Goal: Task Accomplishment & Management: Manage account settings

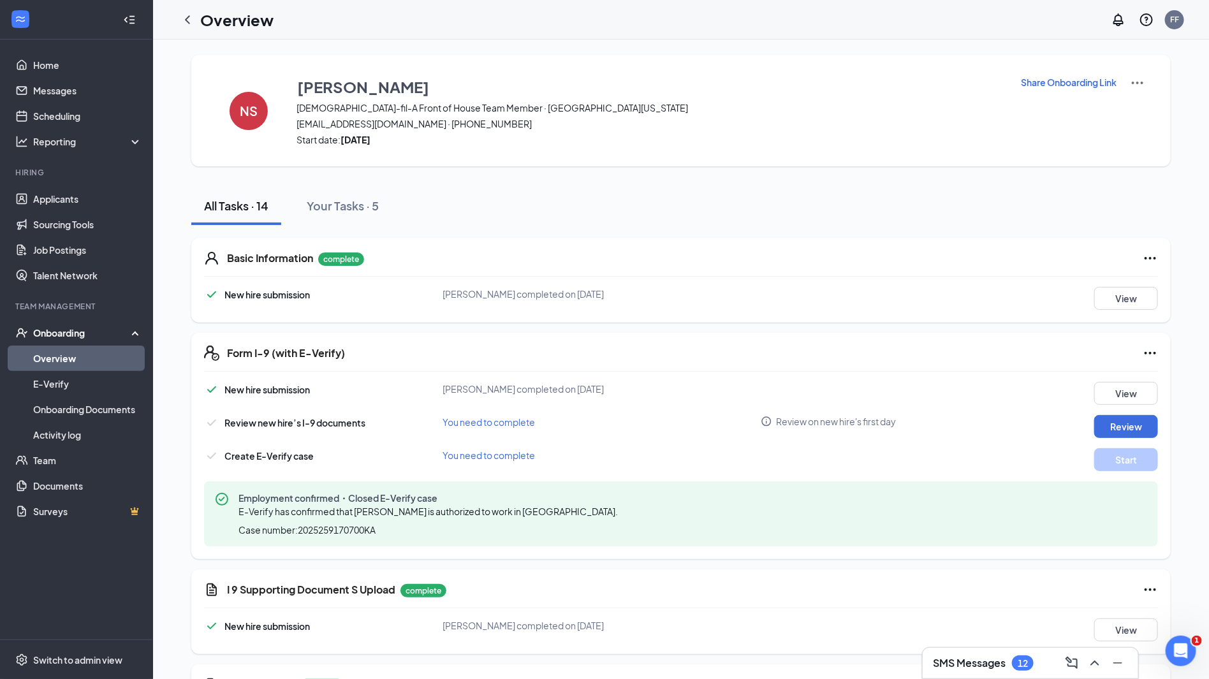
scroll to position [1, 0]
click at [57, 205] on link "Applicants" at bounding box center [87, 199] width 109 height 26
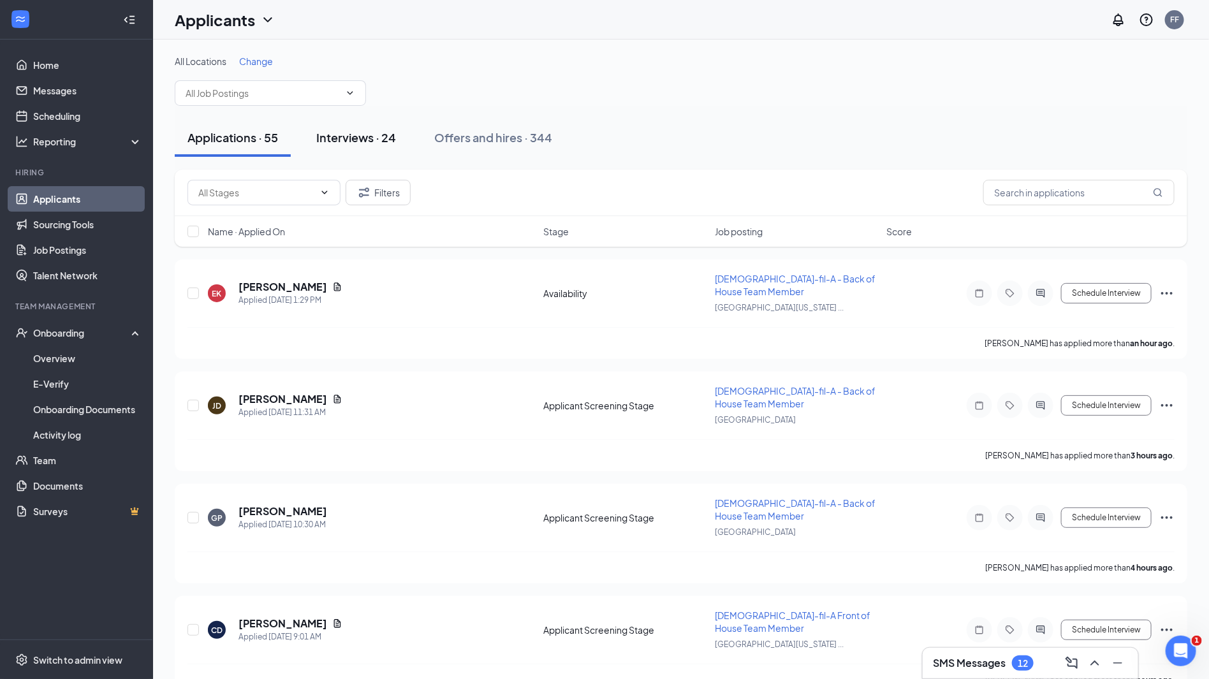
click at [349, 148] on button "Interviews · 24" at bounding box center [356, 138] width 105 height 38
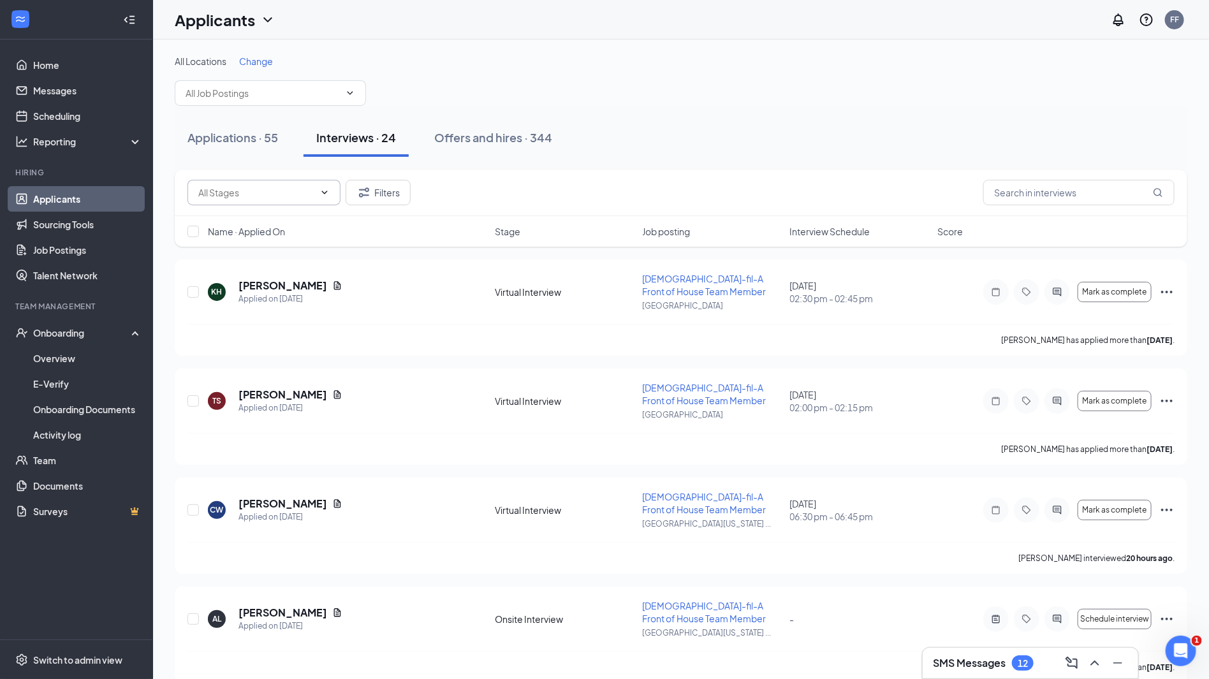
click at [307, 194] on input "text" at bounding box center [256, 193] width 116 height 14
click at [567, 143] on div "Applications · 55 Interviews · 24 Offers and hires · 344" at bounding box center [681, 138] width 1013 height 38
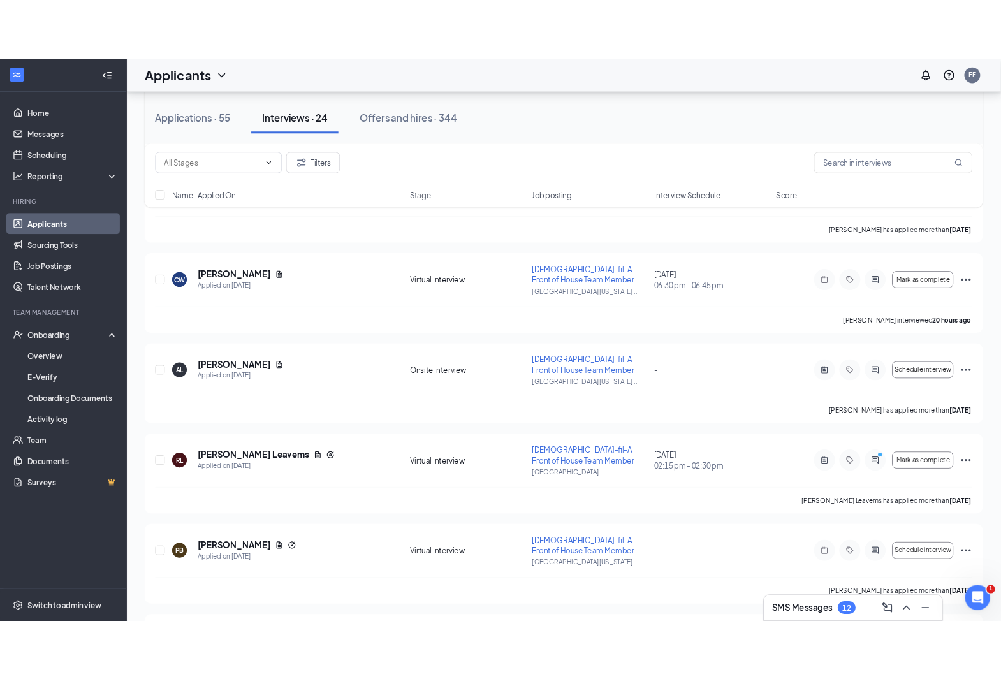
scroll to position [397, 0]
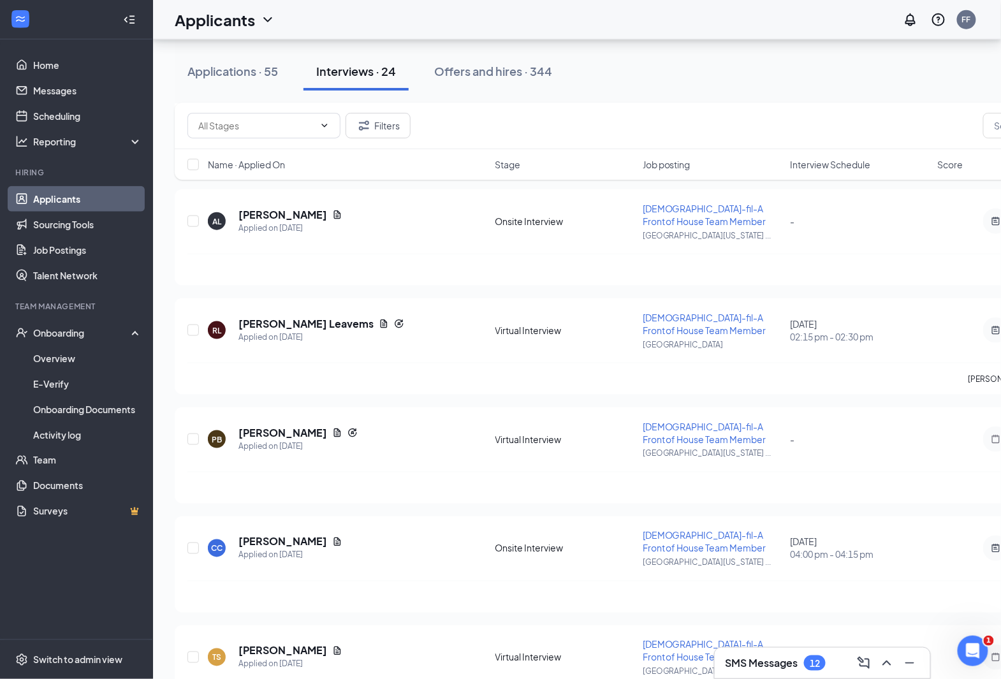
click at [775, 674] on div "SMS Messages 12" at bounding box center [823, 663] width 216 height 31
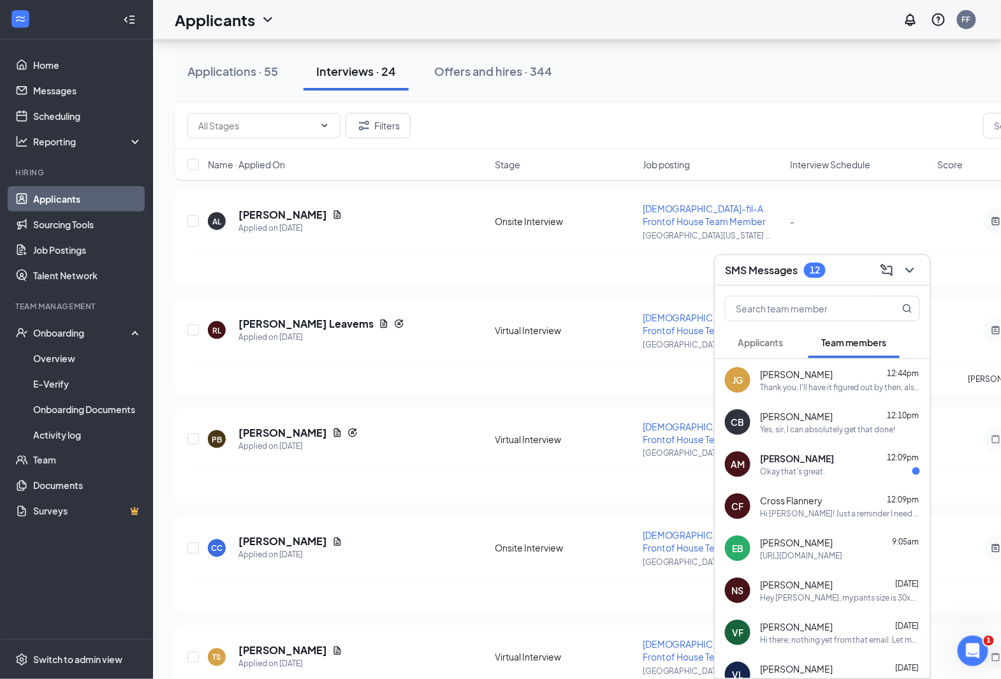
click at [770, 346] on span "Applicants" at bounding box center [760, 342] width 45 height 11
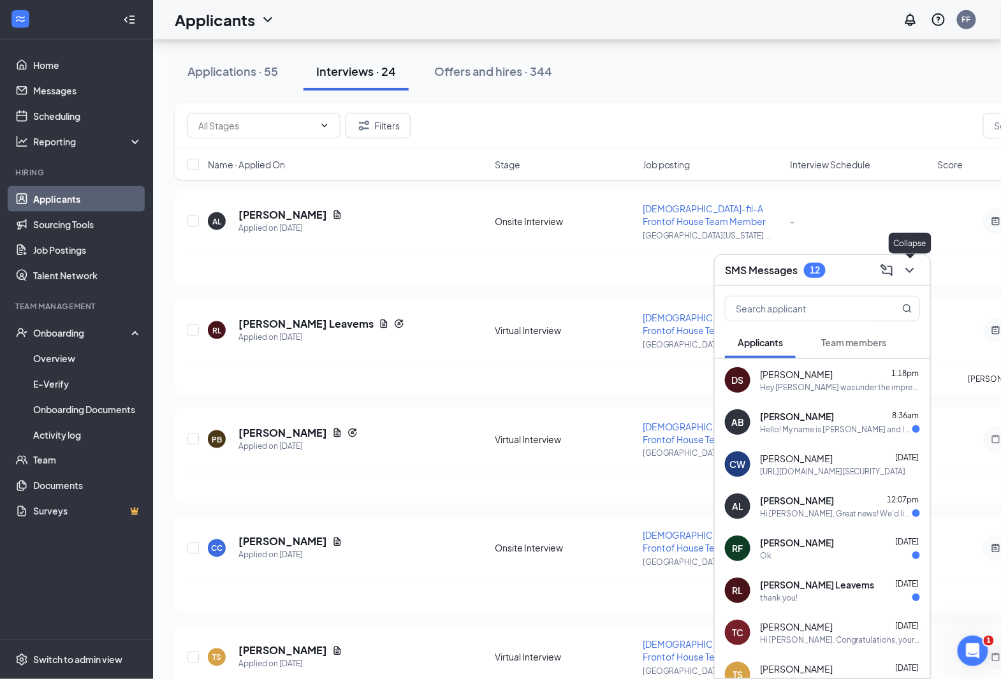
click at [912, 277] on icon "ChevronDown" at bounding box center [910, 270] width 15 height 15
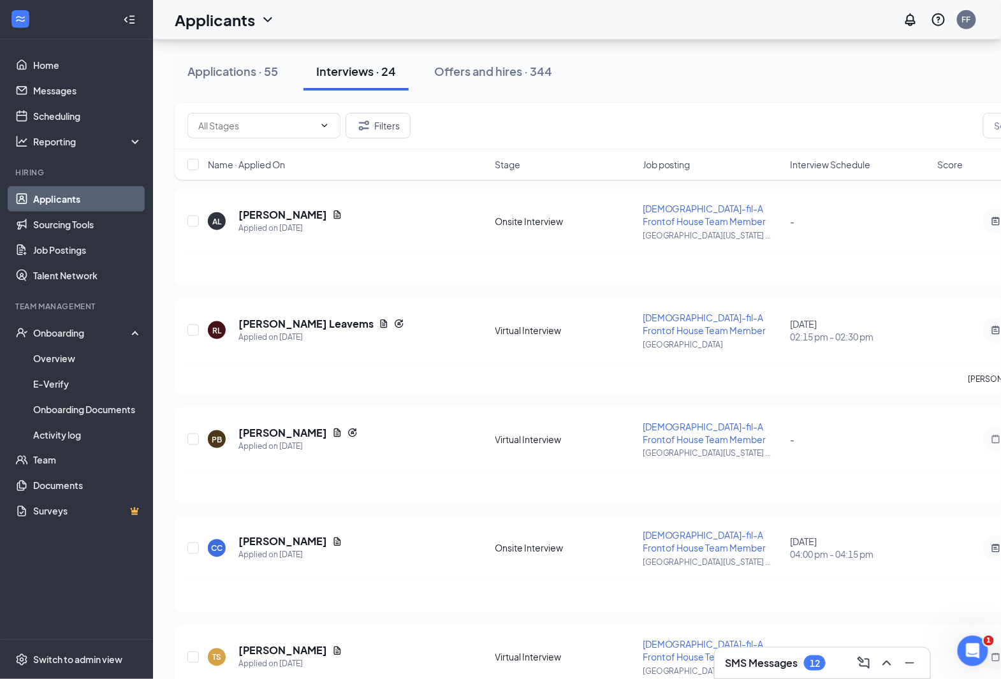
click at [360, 161] on div "Name · Applied On" at bounding box center [348, 164] width 280 height 13
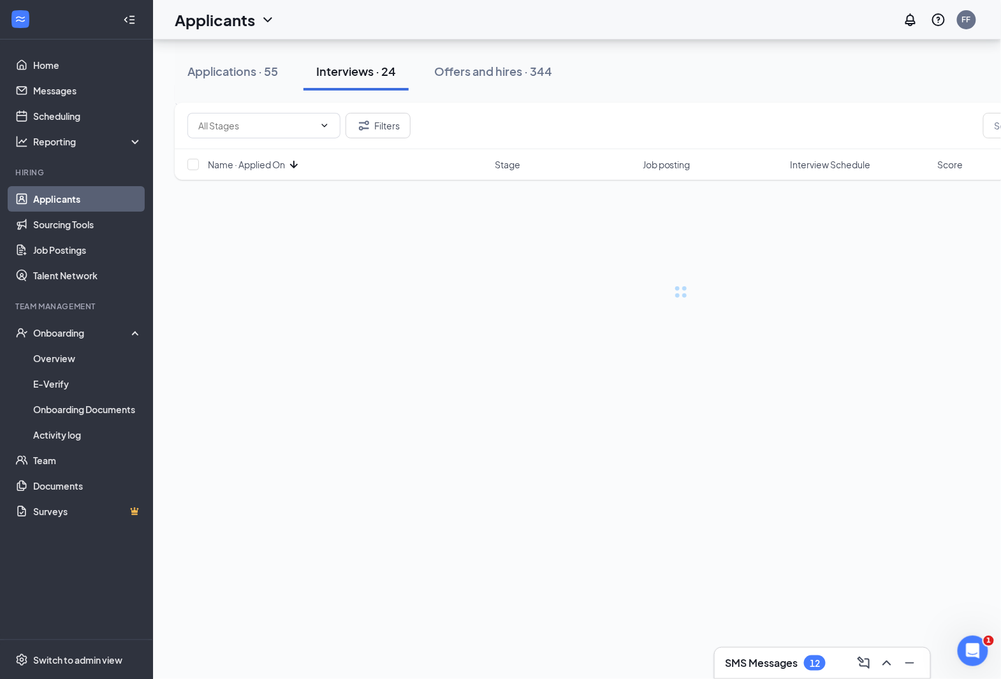
scroll to position [0, 0]
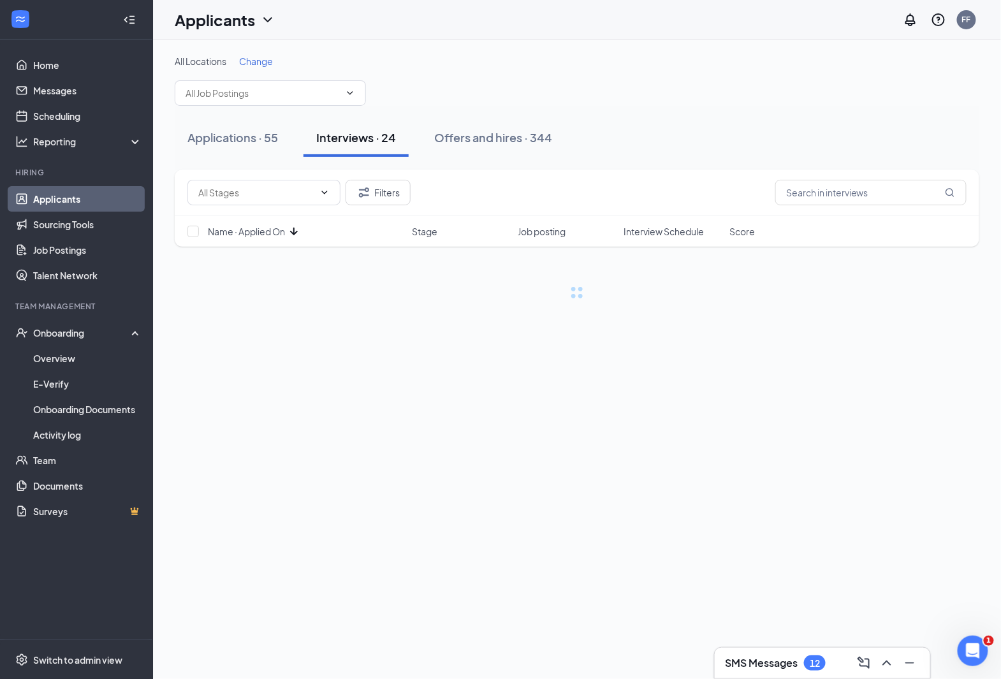
click at [279, 235] on span "Name · Applied On" at bounding box center [246, 231] width 77 height 13
click at [541, 188] on div "Onsite Interview (10) Post-Interview Review Stage (1) Second Onsite Interview (…" at bounding box center [577, 193] width 779 height 26
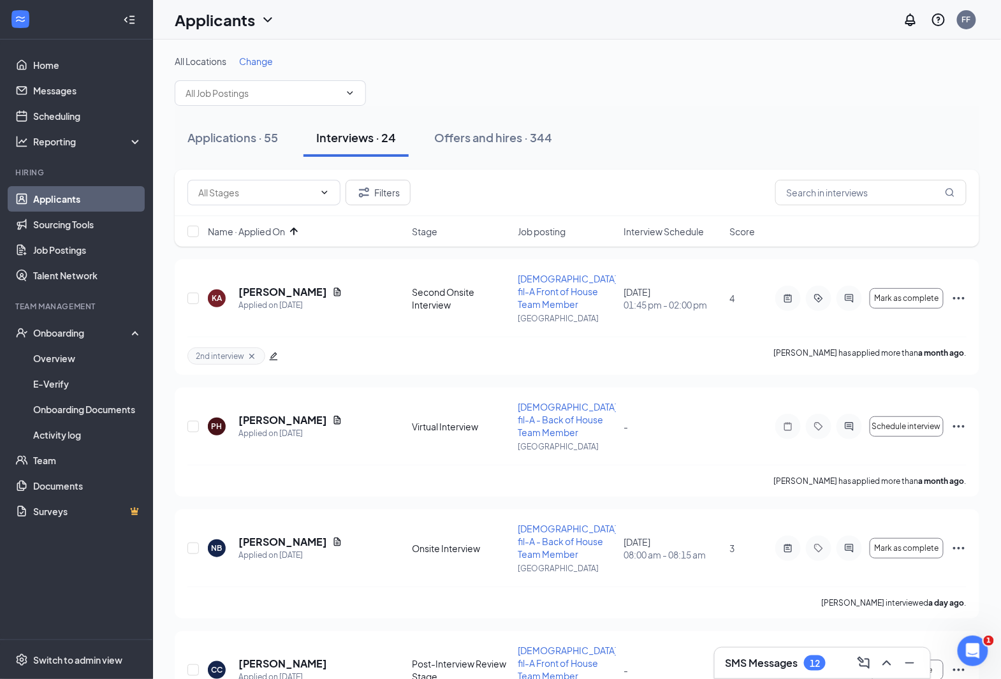
click at [816, 660] on div "12" at bounding box center [815, 663] width 10 height 11
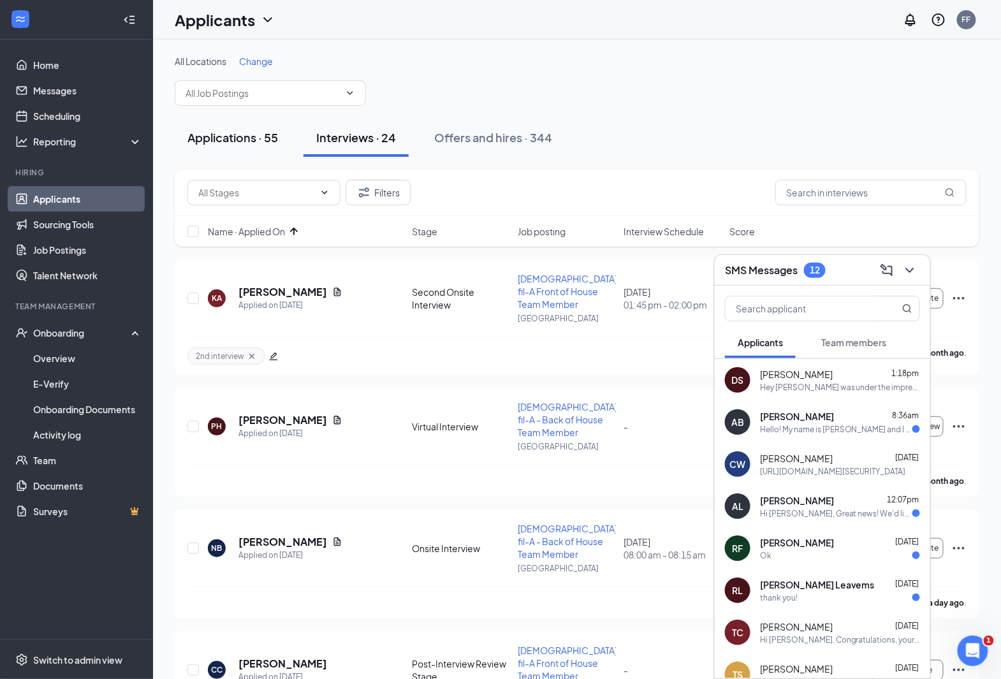
click at [239, 143] on div "Applications · 55" at bounding box center [233, 137] width 91 height 16
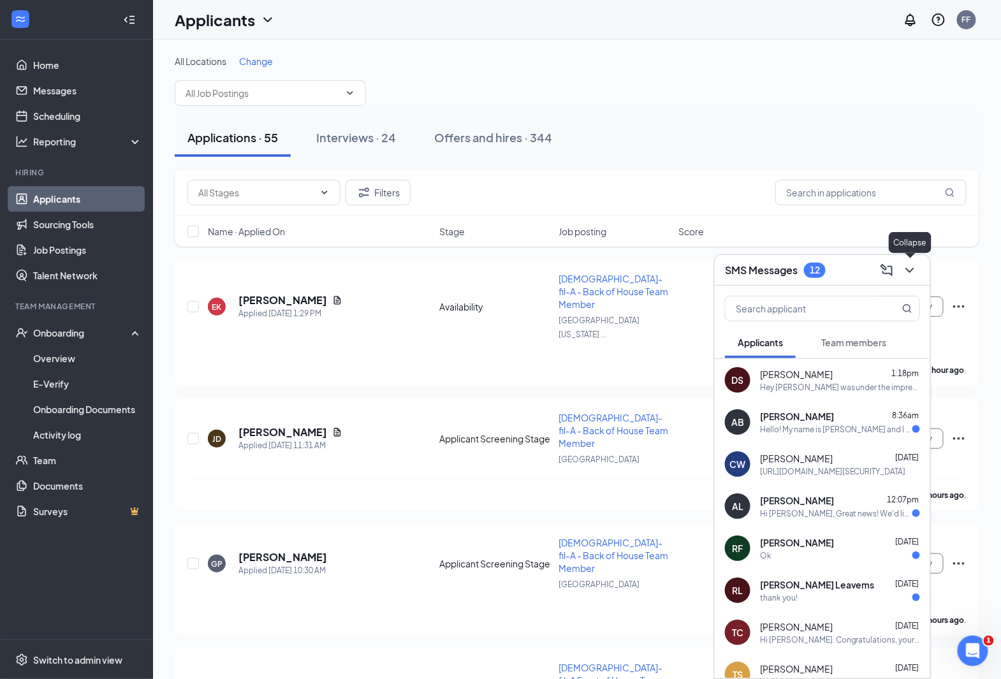
click at [912, 270] on icon "ChevronDown" at bounding box center [910, 270] width 15 height 15
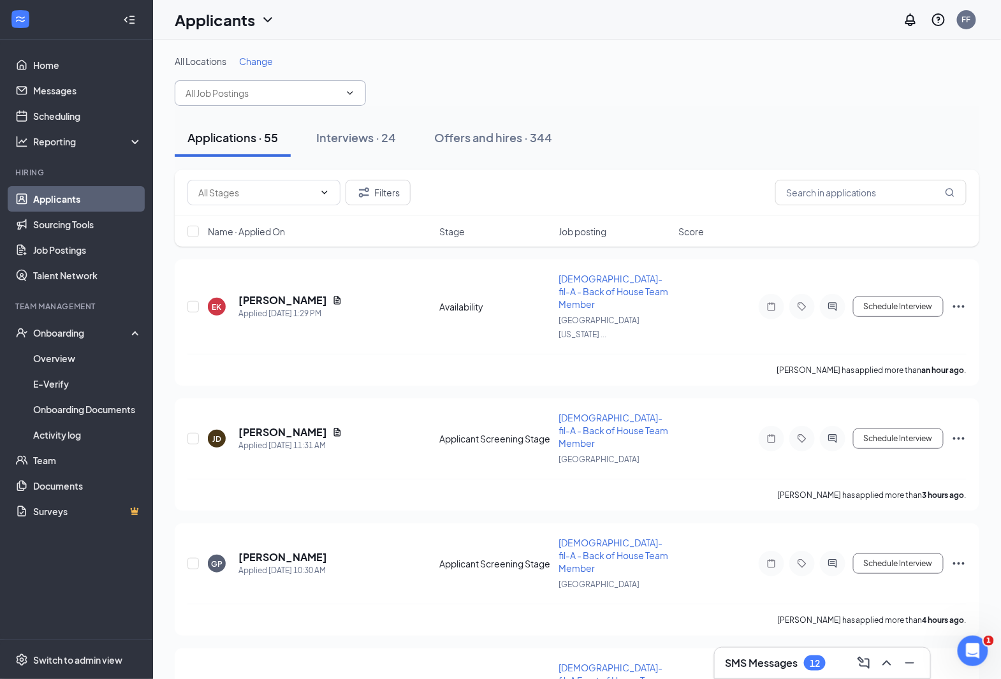
click at [325, 90] on input "text" at bounding box center [263, 93] width 154 height 14
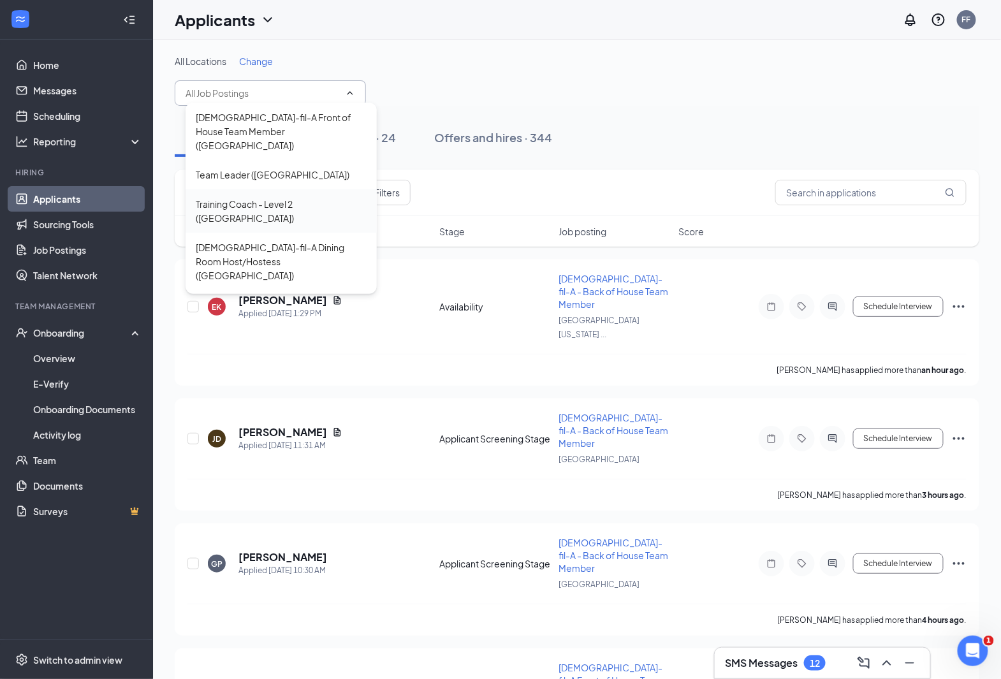
scroll to position [78, 0]
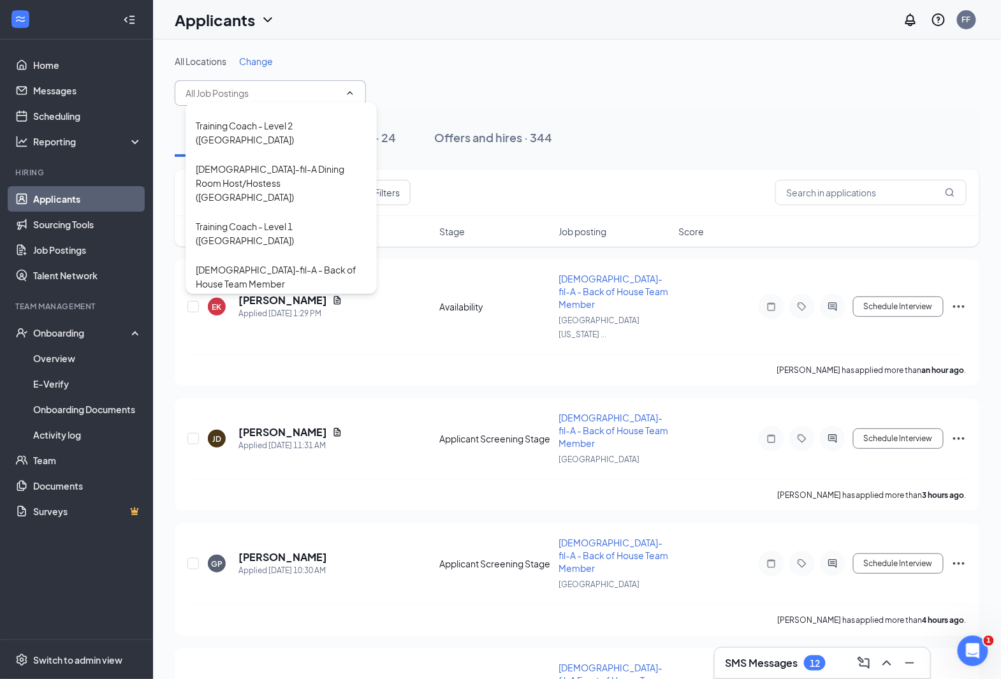
click at [346, 320] on div "Training Coach - Level 1 ([GEOGRAPHIC_DATA][US_STATE])" at bounding box center [281, 334] width 171 height 28
type input "Training Coach - Level 1 ([GEOGRAPHIC_DATA][US_STATE])"
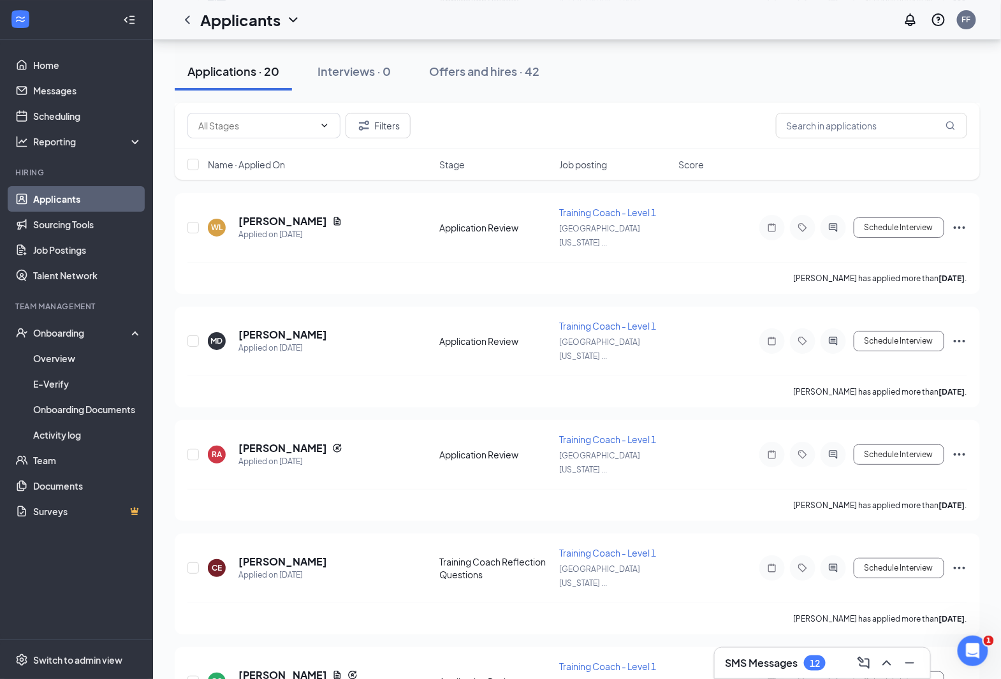
scroll to position [1556, 0]
click at [89, 456] on link "Team" at bounding box center [87, 461] width 109 height 26
